Goal: Obtain resource: Download file/media

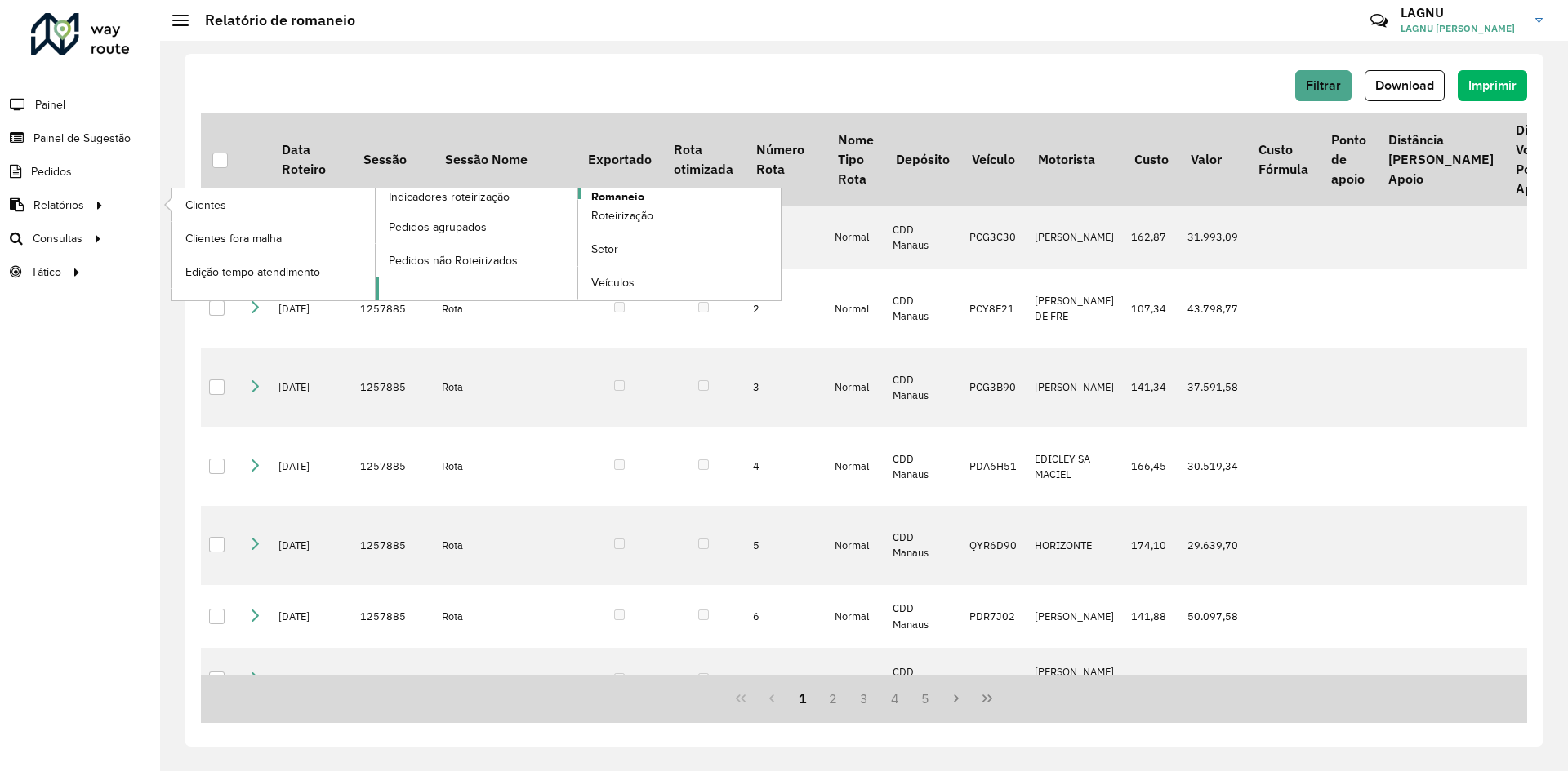
click at [632, 194] on span "Romaneio" at bounding box center [617, 196] width 53 height 17
click at [620, 197] on span "Romaneio" at bounding box center [617, 196] width 53 height 17
click at [615, 198] on span "Romaneio" at bounding box center [617, 196] width 53 height 17
click at [610, 198] on span "Romaneio" at bounding box center [617, 196] width 53 height 17
click at [601, 196] on span "Romaneio" at bounding box center [617, 196] width 53 height 17
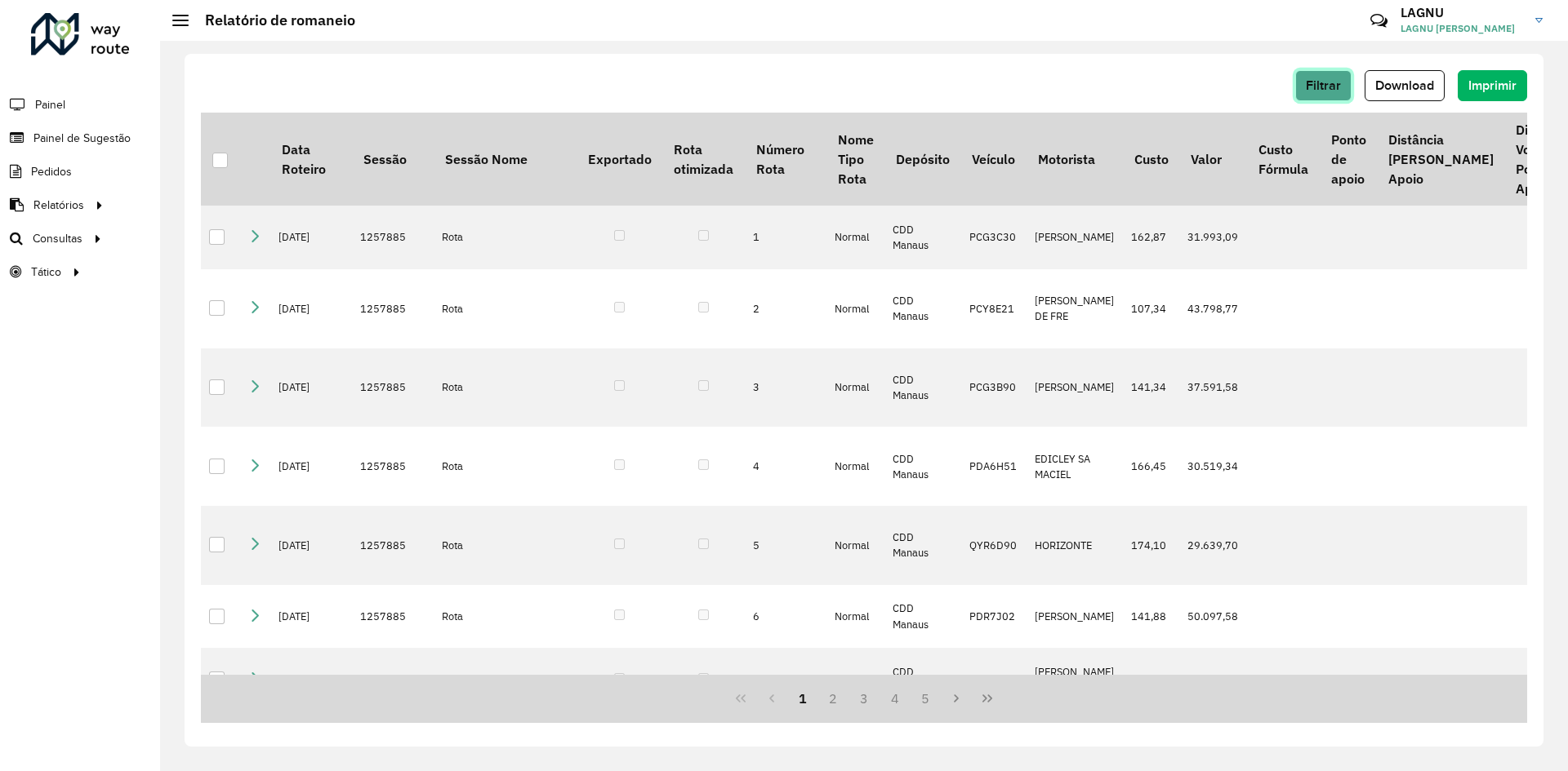
click at [1308, 85] on span "Filtrar" at bounding box center [1323, 85] width 35 height 14
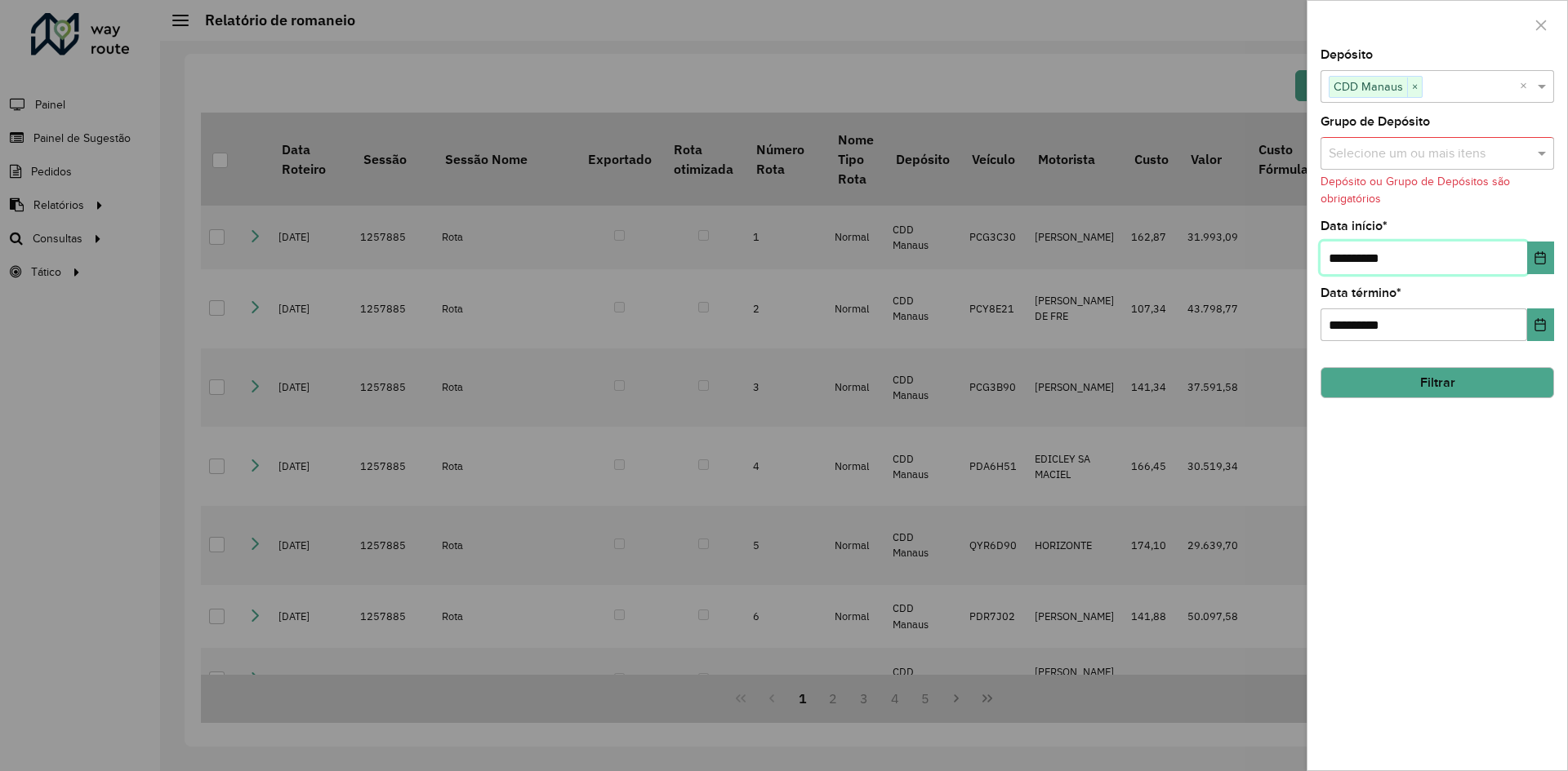
click at [1410, 260] on input "**********" at bounding box center [1423, 258] width 206 height 32
click at [1515, 259] on input "**********" at bounding box center [1423, 258] width 206 height 32
click at [1536, 257] on icon "Choose Date" at bounding box center [1541, 258] width 11 height 14
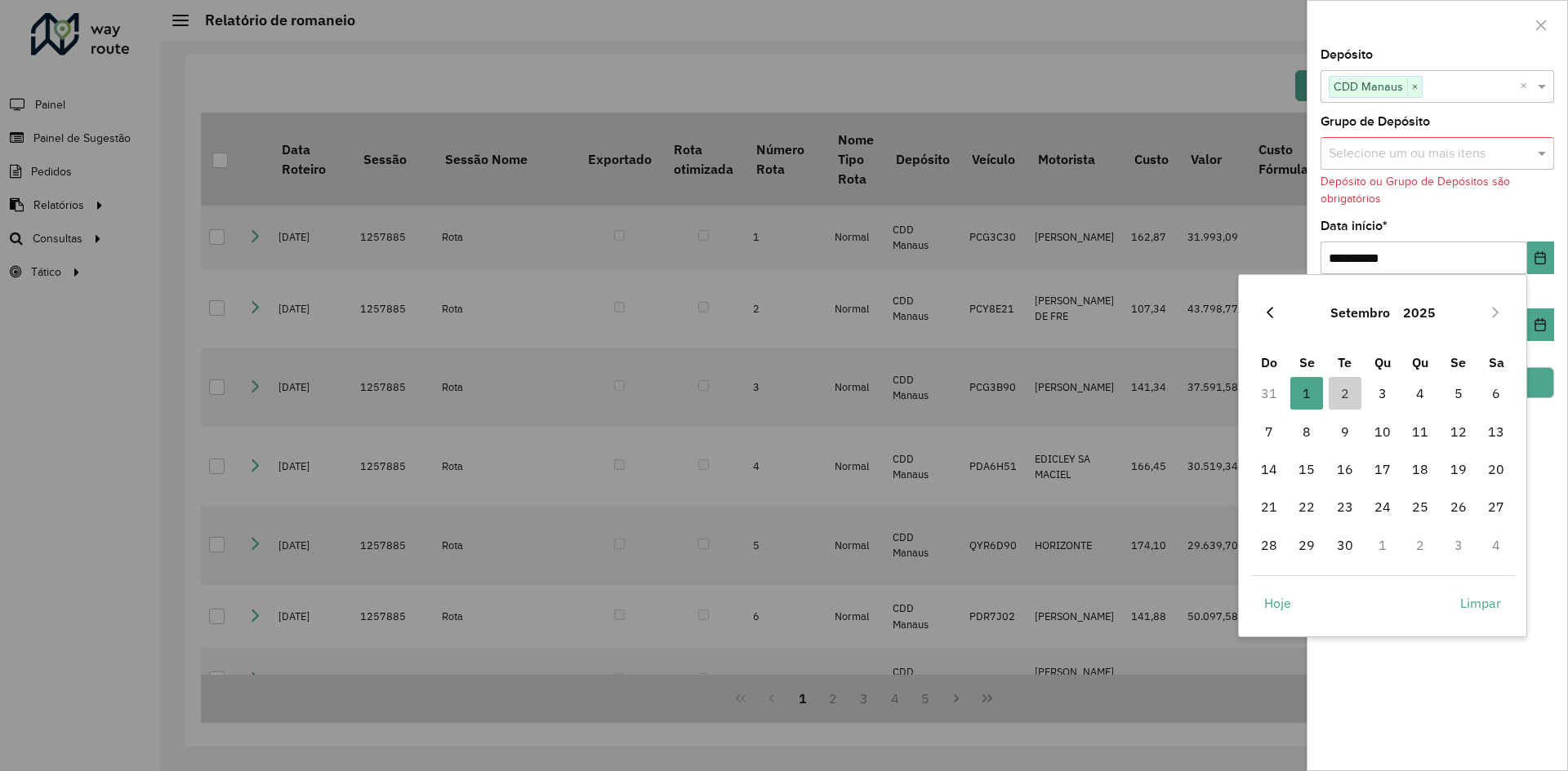
click at [1268, 318] on icon "Previous Month" at bounding box center [1270, 313] width 14 height 14
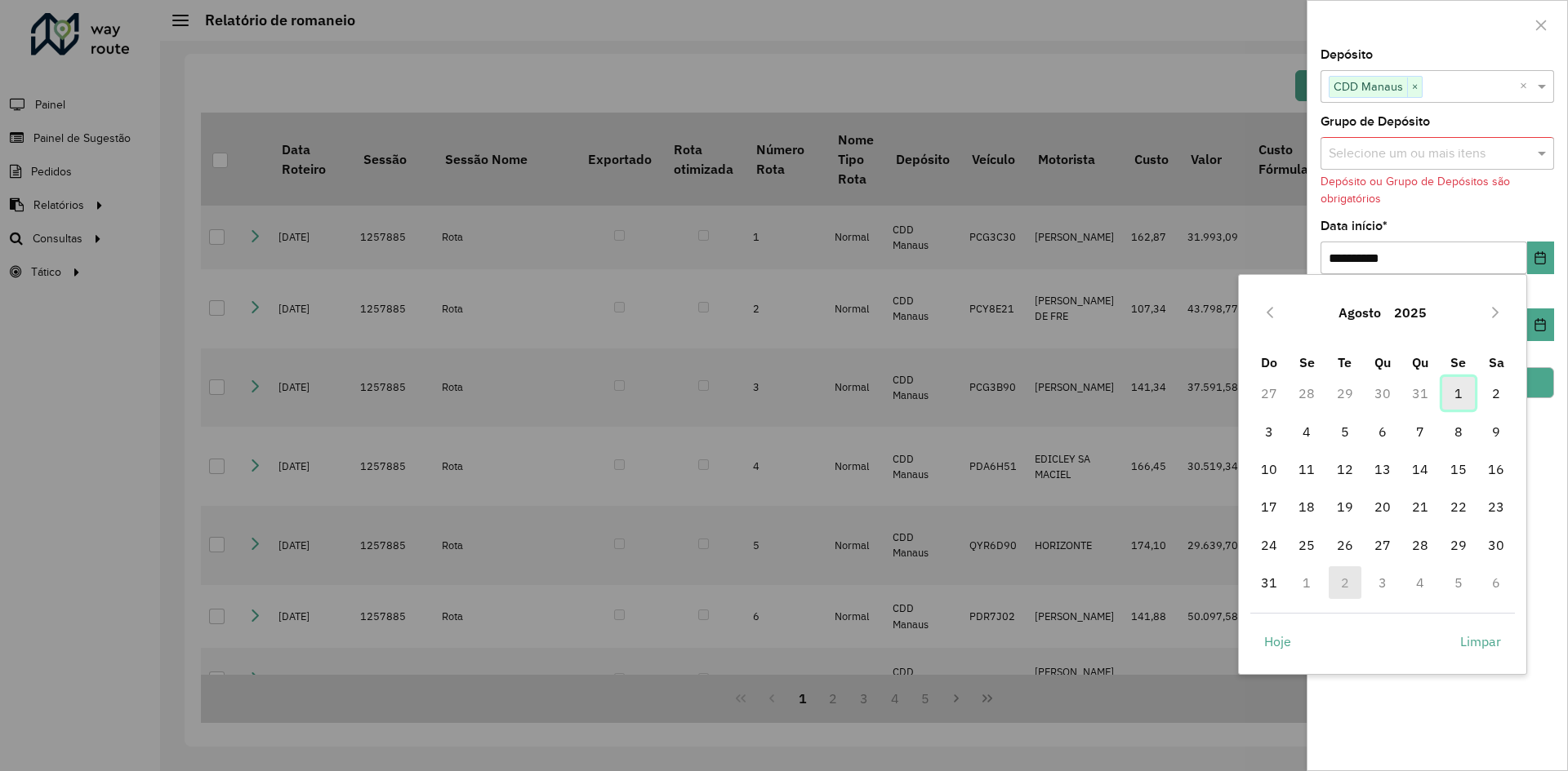
click at [1466, 390] on span "1" at bounding box center [1459, 394] width 32 height 32
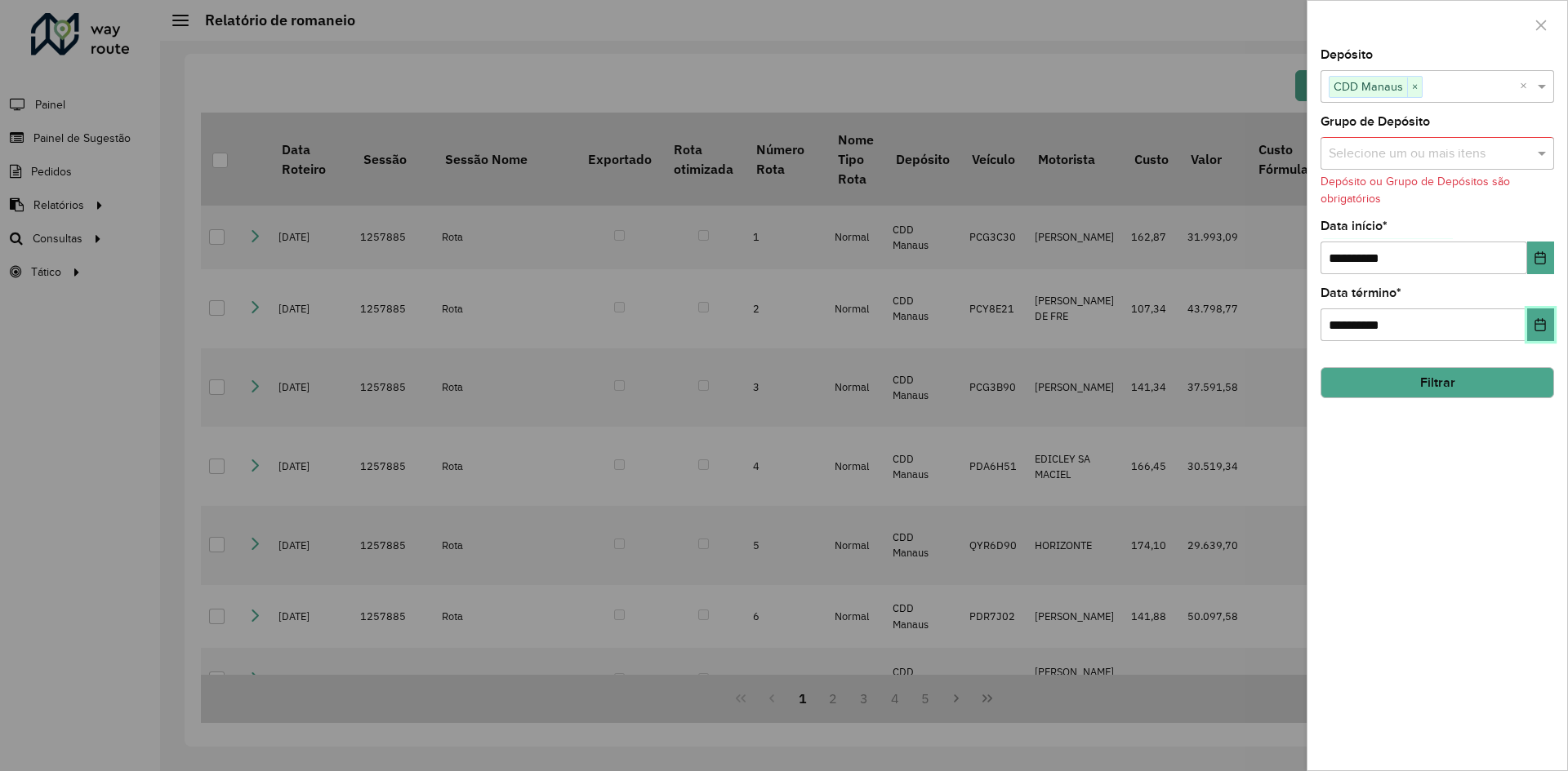
click at [1536, 313] on button "Choose Date" at bounding box center [1541, 325] width 27 height 32
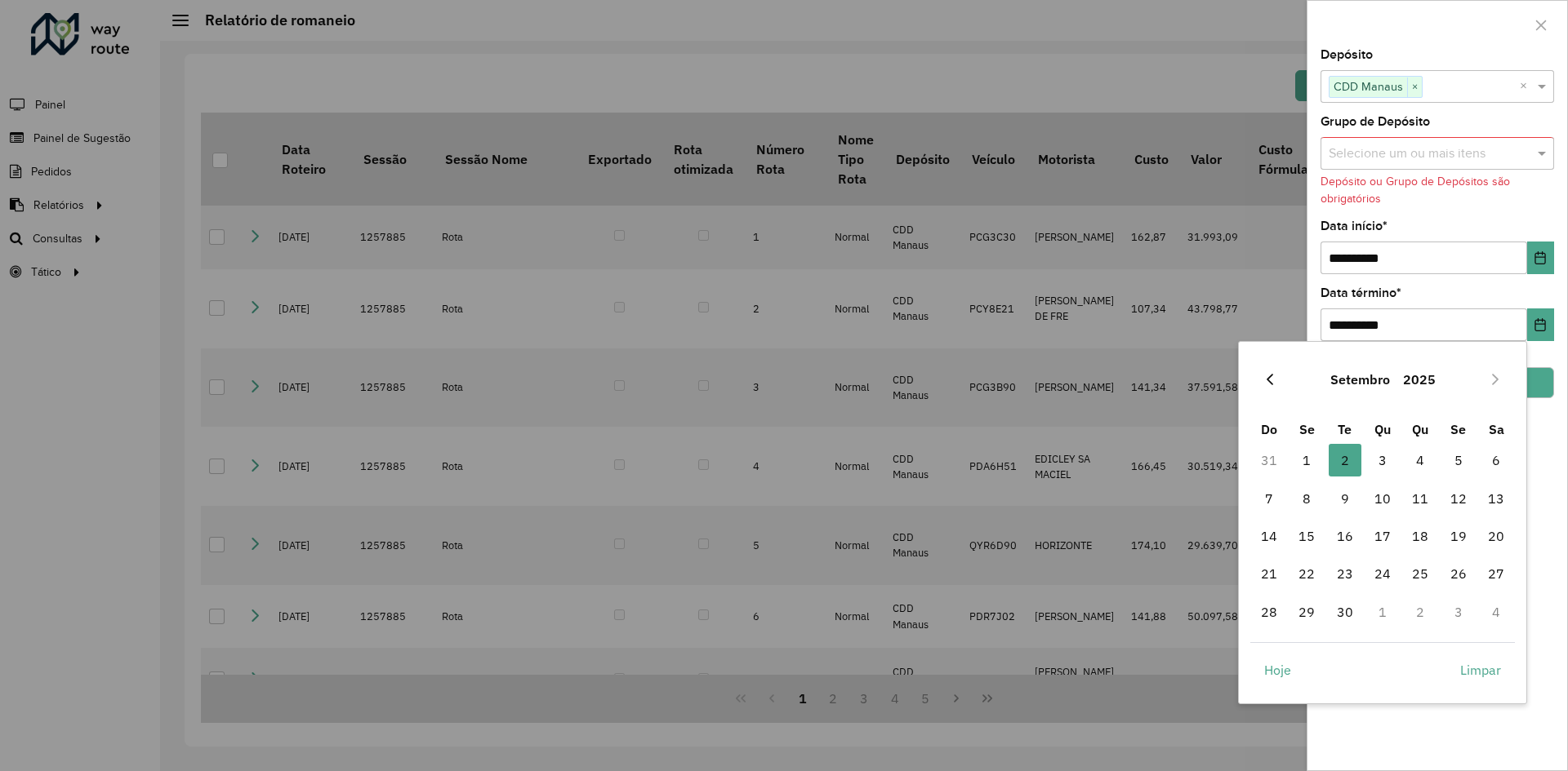
click at [1265, 379] on icon "Previous Month" at bounding box center [1270, 379] width 14 height 14
click at [1264, 654] on span "31" at bounding box center [1269, 649] width 32 height 32
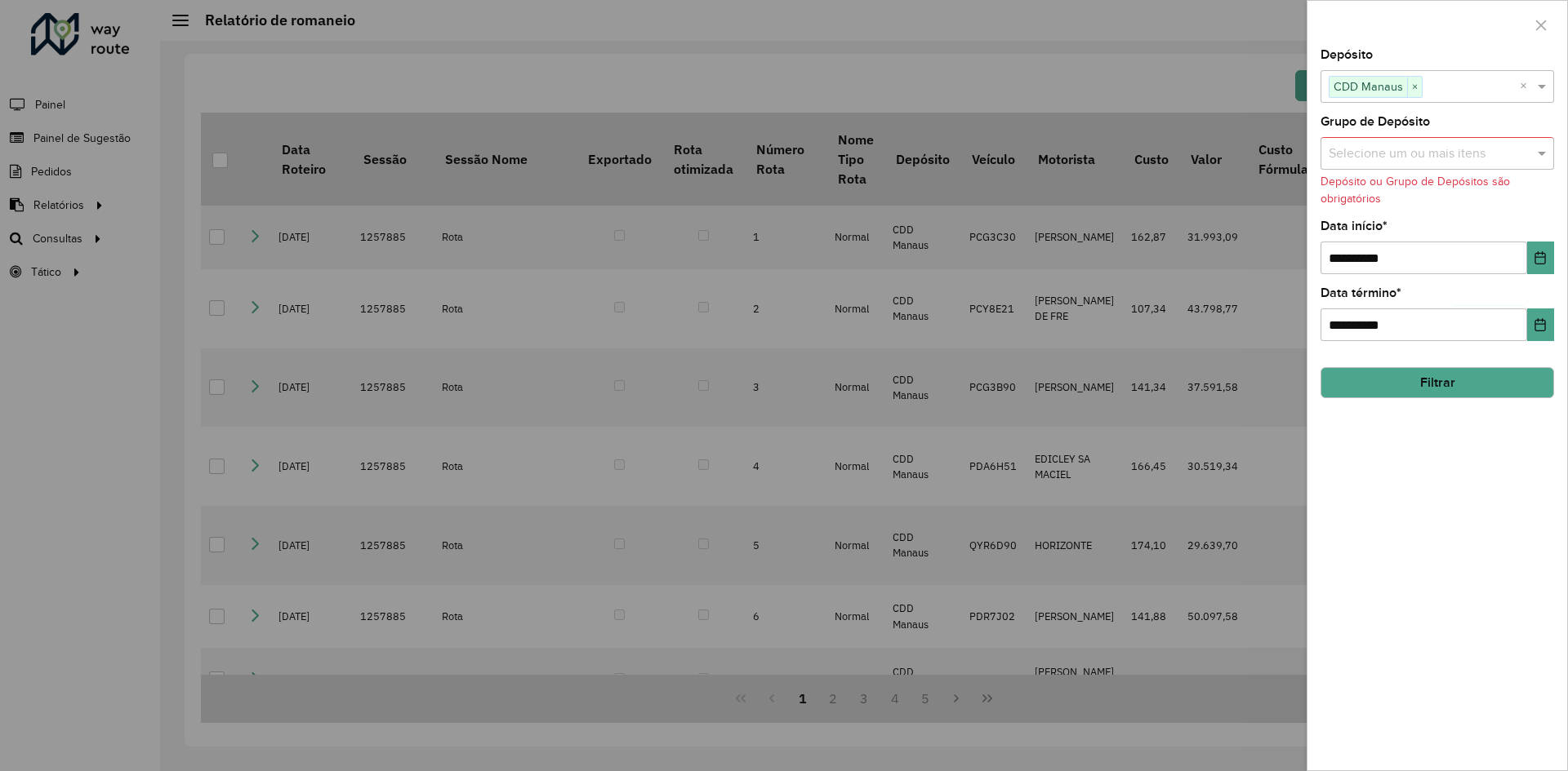
click at [1425, 395] on button "Filtrar" at bounding box center [1436, 383] width 233 height 31
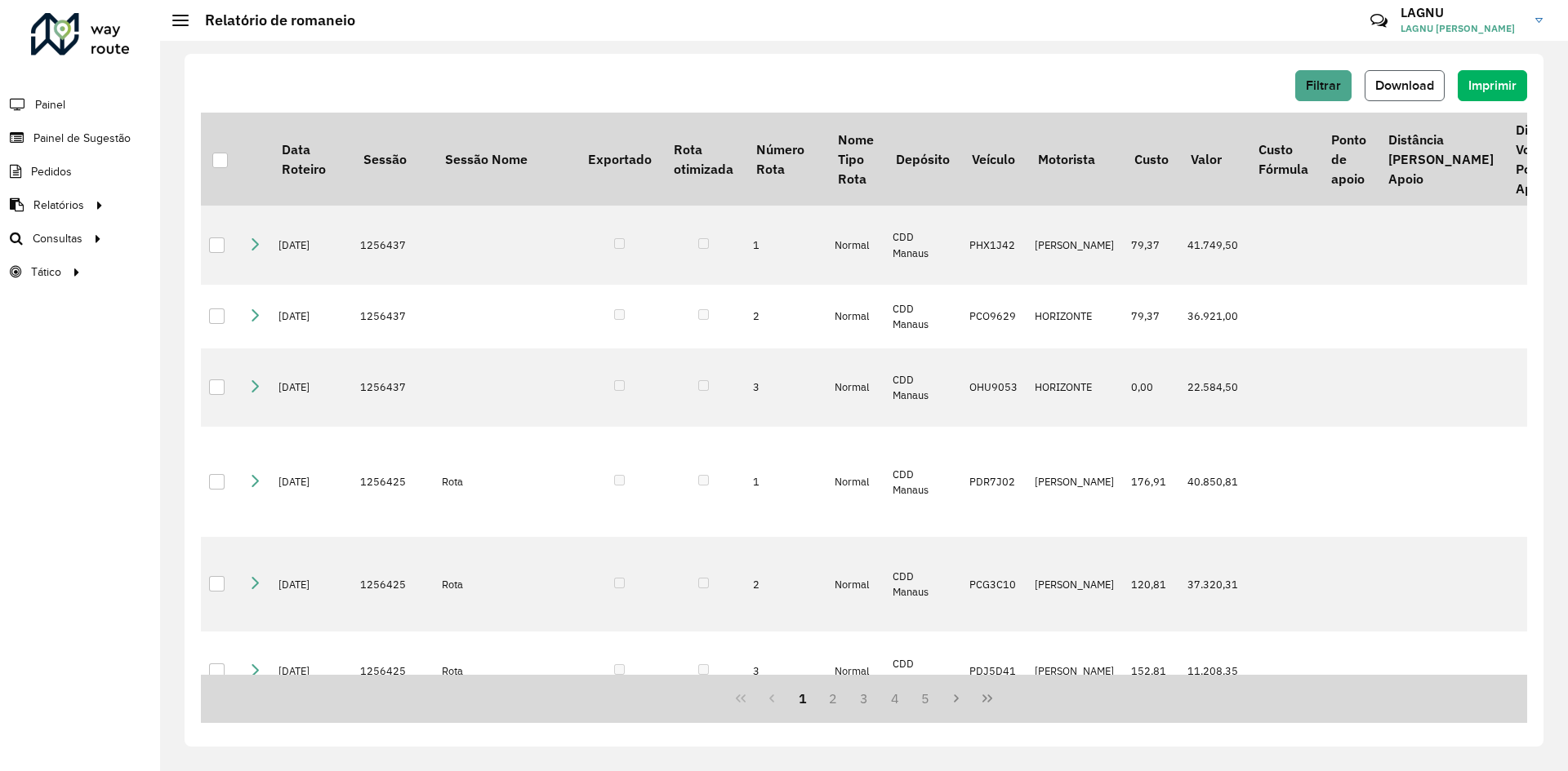
click at [1407, 93] on button "Download" at bounding box center [1404, 86] width 80 height 31
